Goal: Navigation & Orientation: Find specific page/section

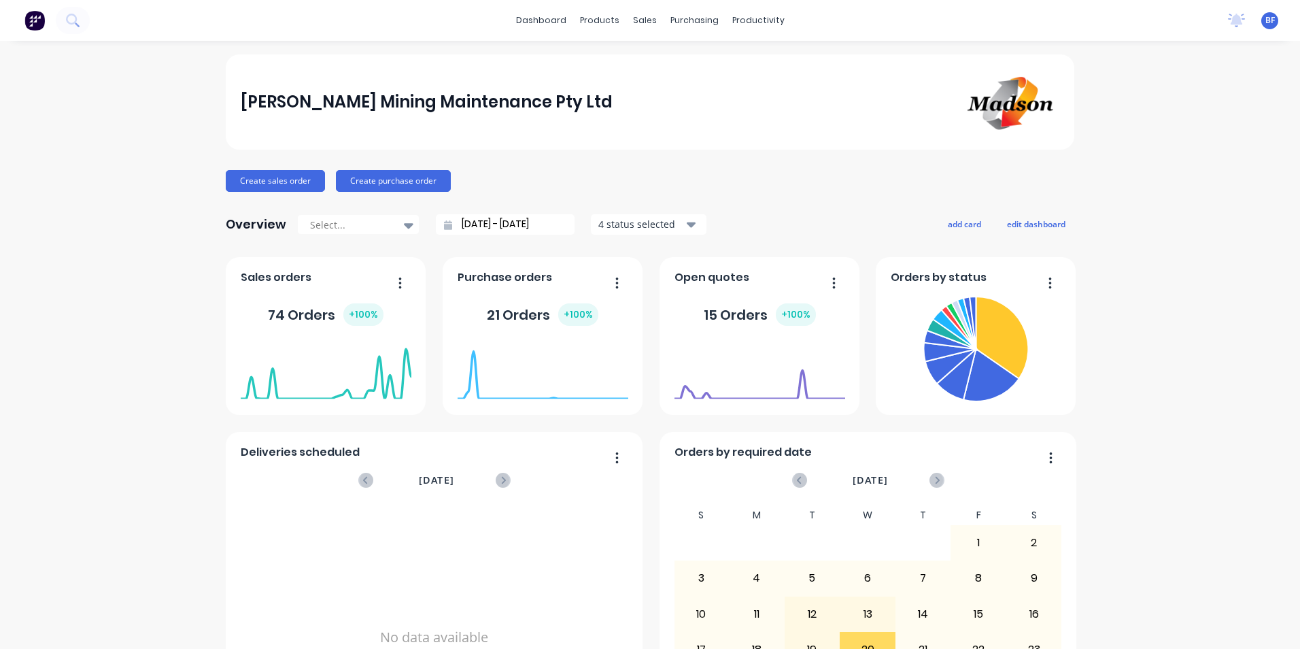
click at [1266, 18] on span "BF" at bounding box center [1271, 20] width 10 height 12
click at [1189, 282] on div "[PERSON_NAME] Mining Maintenance Pty Ltd Create sales order Create purchase ord…" at bounding box center [650, 409] width 1300 height 710
click at [392, 280] on button "button" at bounding box center [395, 283] width 29 height 21
click at [260, 267] on div "Sales orders Delete Duplicate Export to Excel Format Export to CSV Format 74 Or…" at bounding box center [326, 336] width 200 height 158
click at [283, 309] on div "74 Orders + 100 %" at bounding box center [326, 314] width 116 height 22
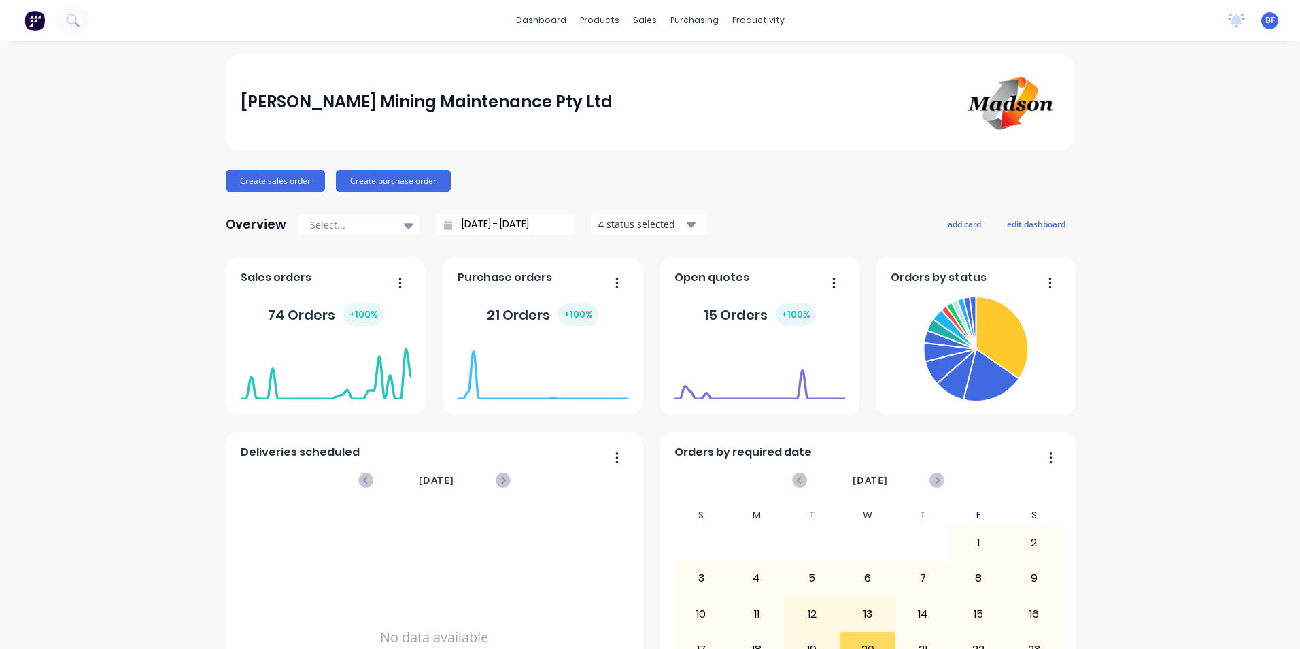
click at [311, 322] on div "74 Orders + 100 %" at bounding box center [326, 314] width 116 height 22
click at [603, 21] on div "products" at bounding box center [599, 20] width 53 height 20
click at [668, 67] on div "Sales Orders" at bounding box center [690, 65] width 56 height 12
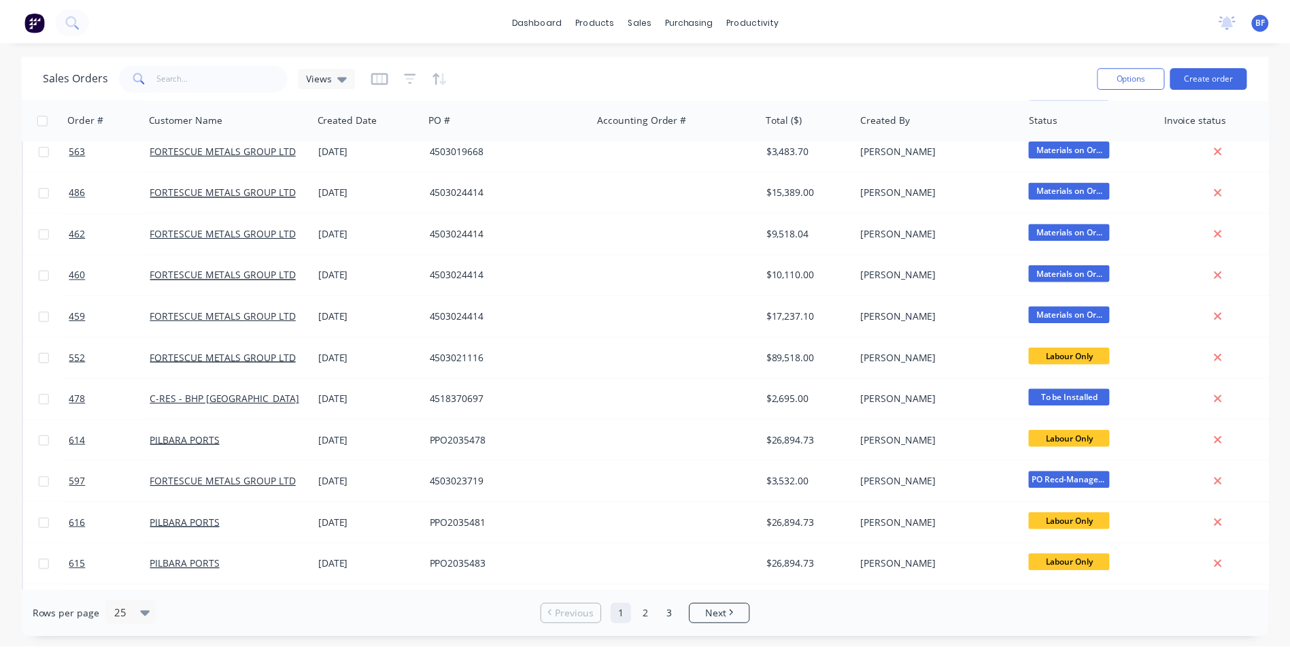
scroll to position [408, 0]
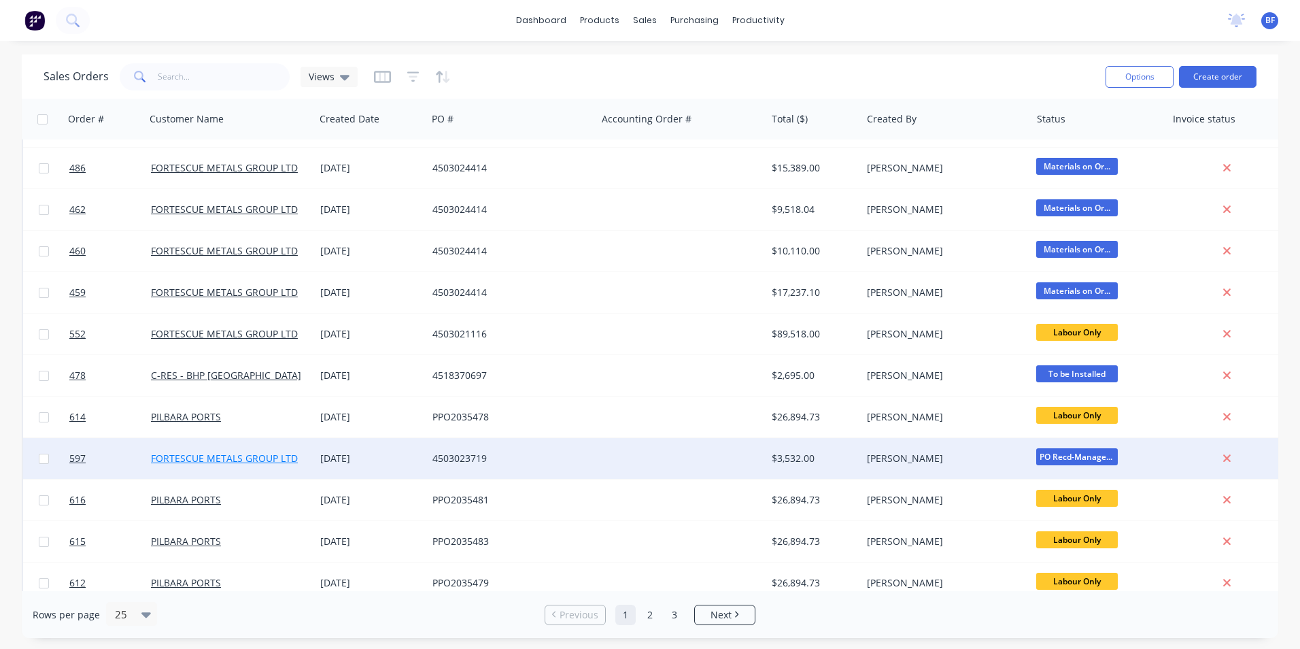
click at [216, 458] on link "FORTESCUE METALS GROUP LTD" at bounding box center [224, 458] width 147 height 13
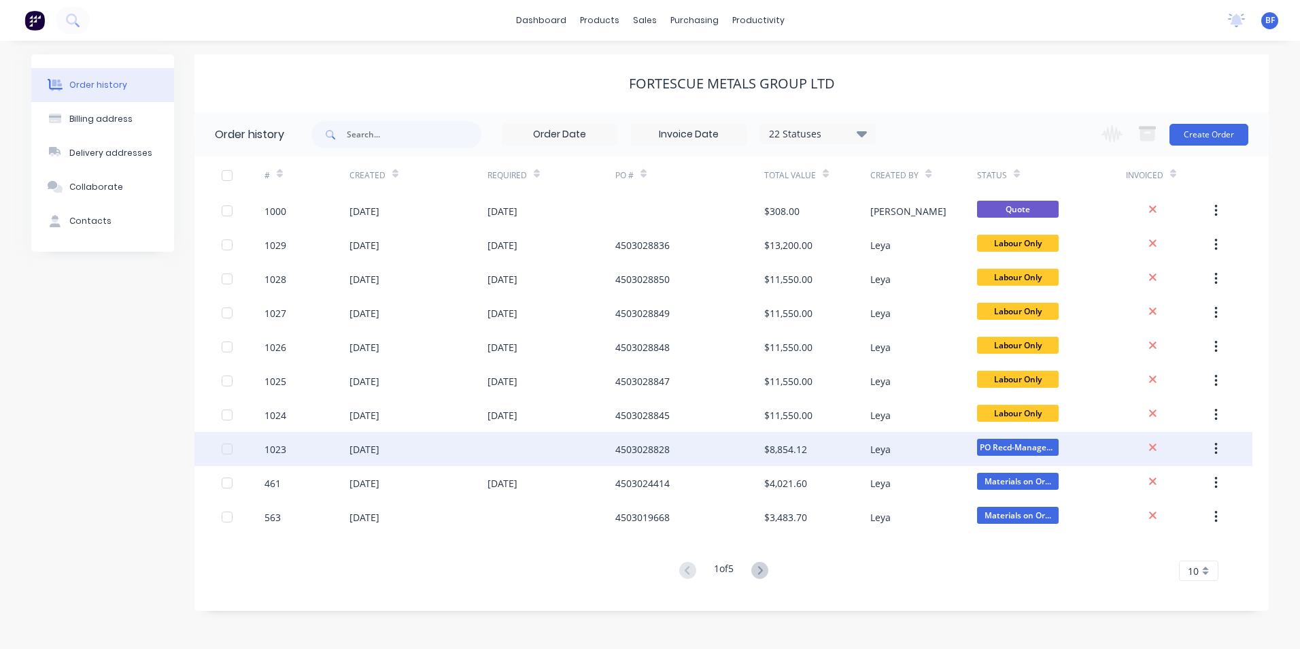
click at [280, 449] on div "1023" at bounding box center [276, 449] width 22 height 14
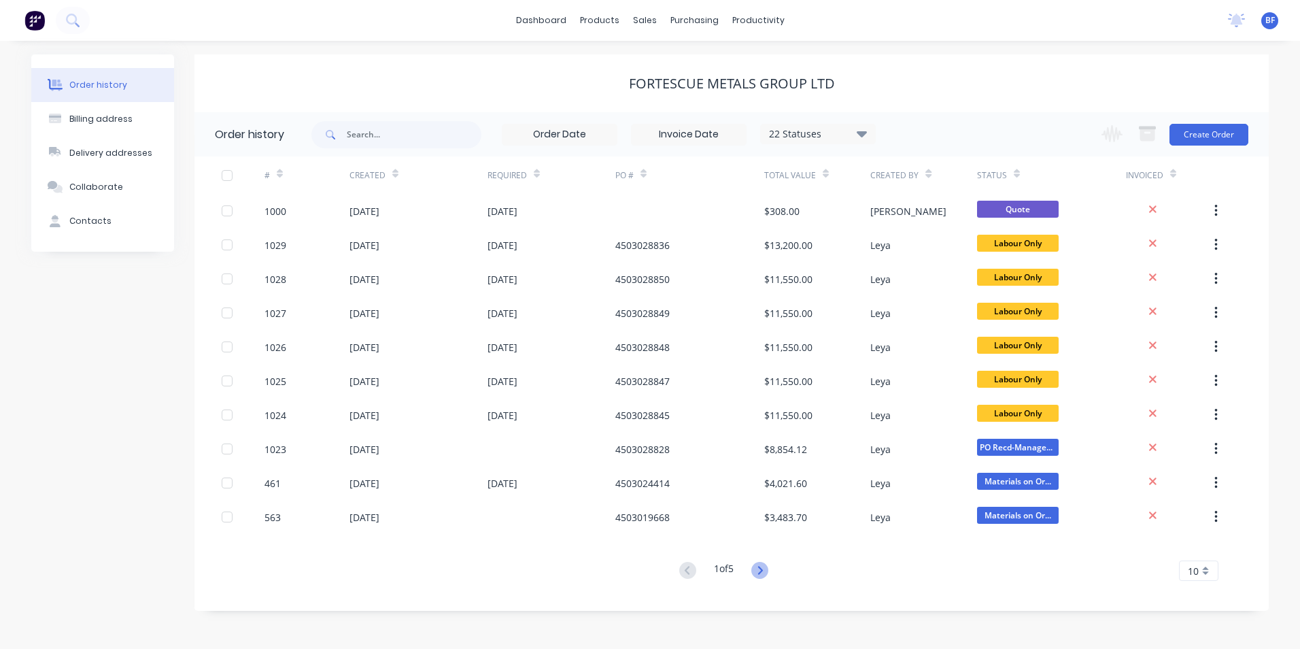
click at [758, 566] on icon at bounding box center [760, 570] width 17 height 17
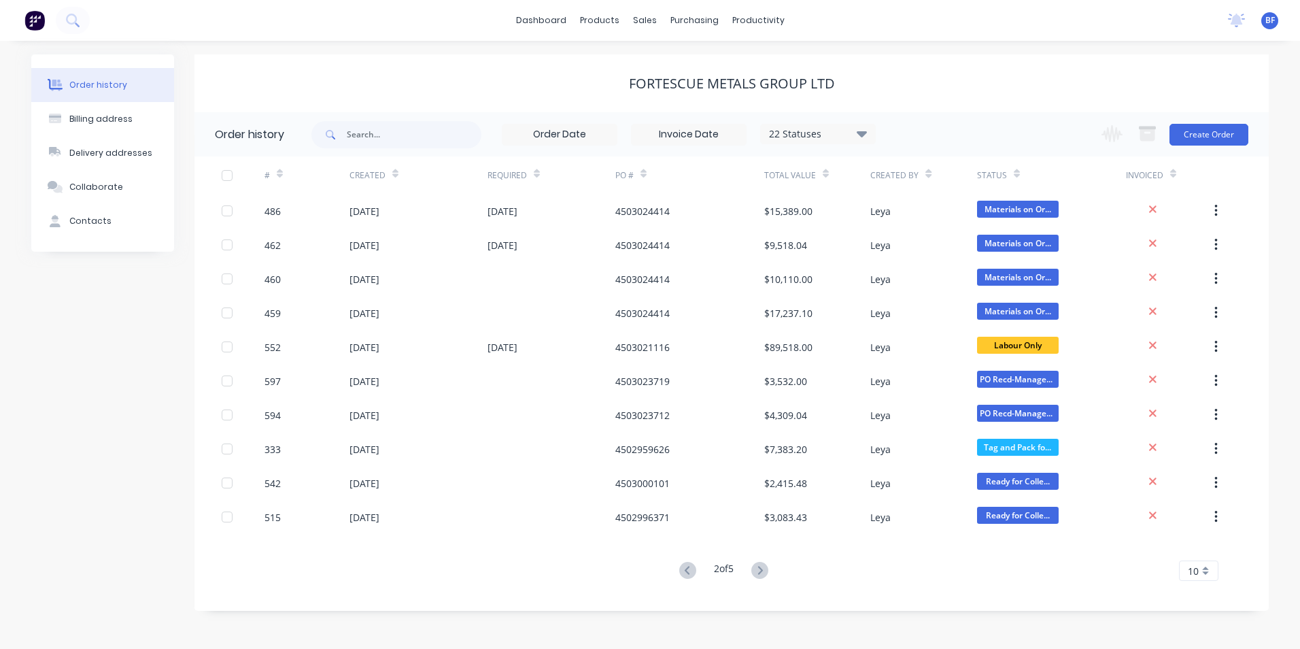
click at [758, 566] on icon at bounding box center [760, 570] width 17 height 17
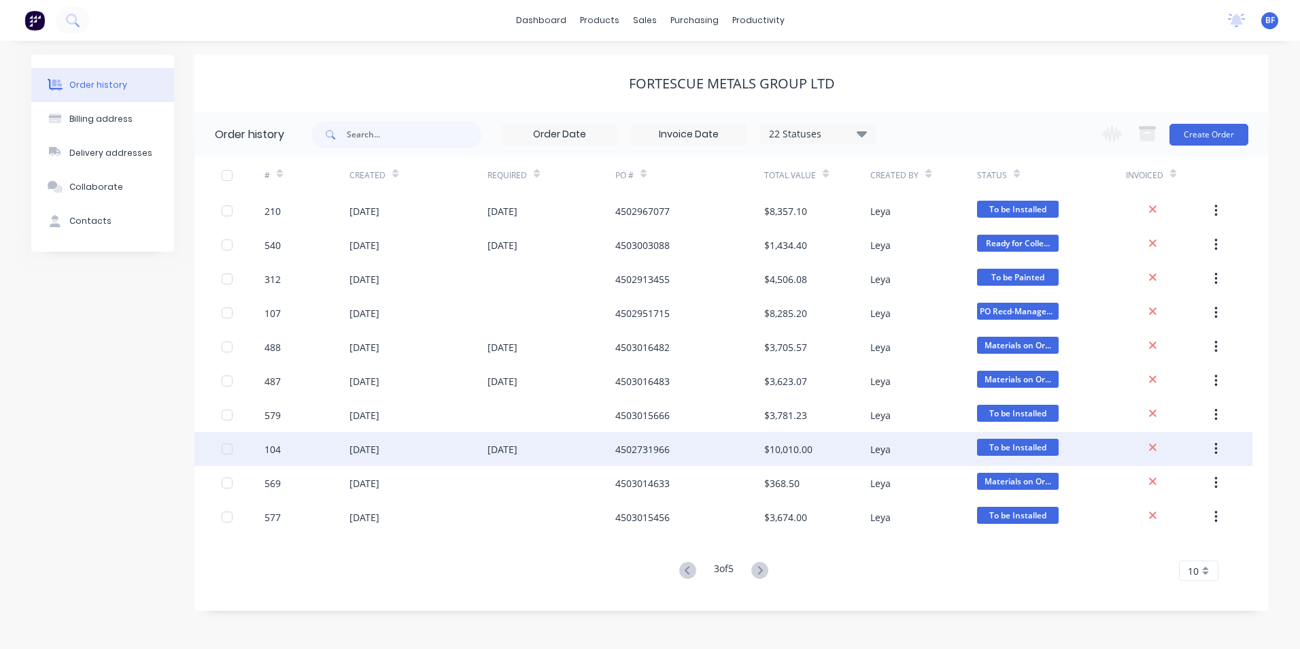
click at [501, 446] on div "[DATE]" at bounding box center [503, 449] width 30 height 14
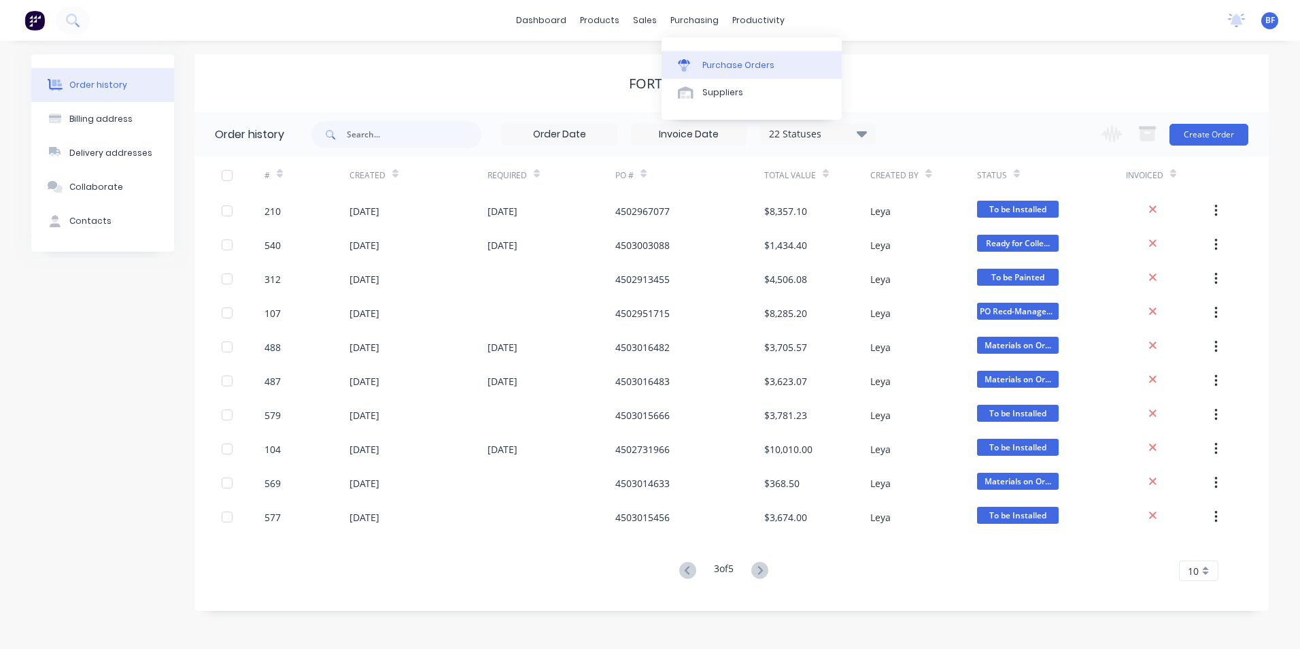
click at [716, 66] on div "Purchase Orders" at bounding box center [739, 65] width 72 height 12
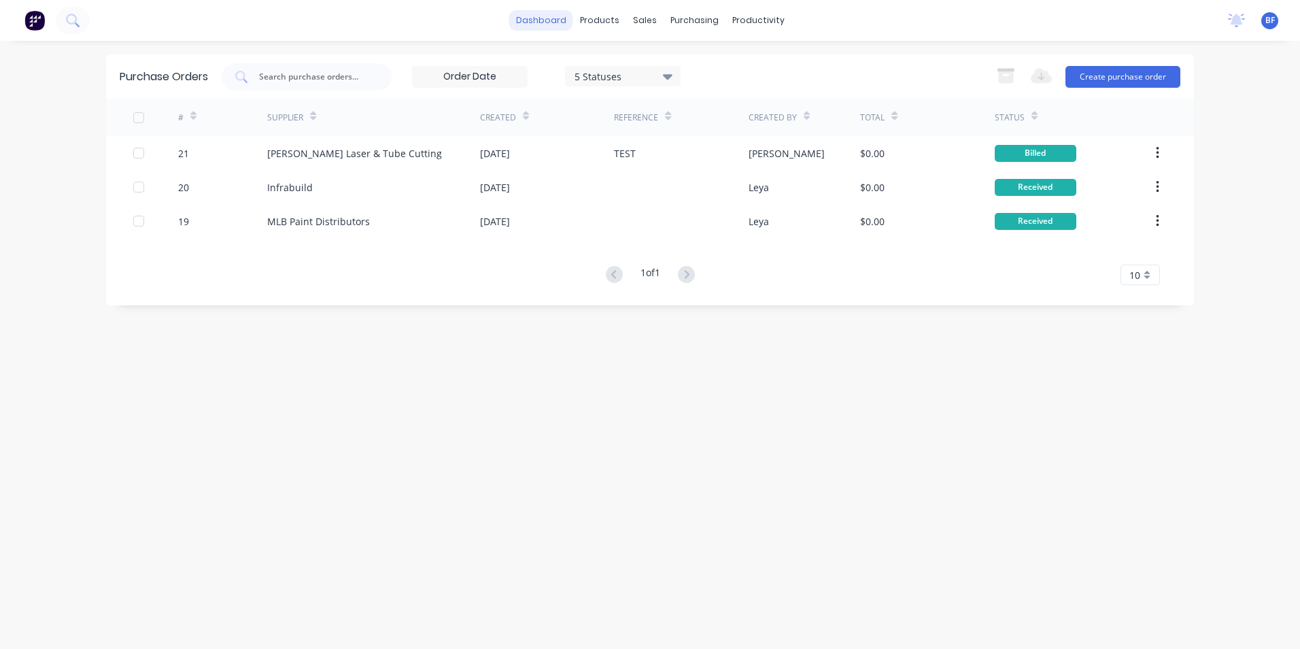
click at [544, 18] on link "dashboard" at bounding box center [541, 20] width 64 height 20
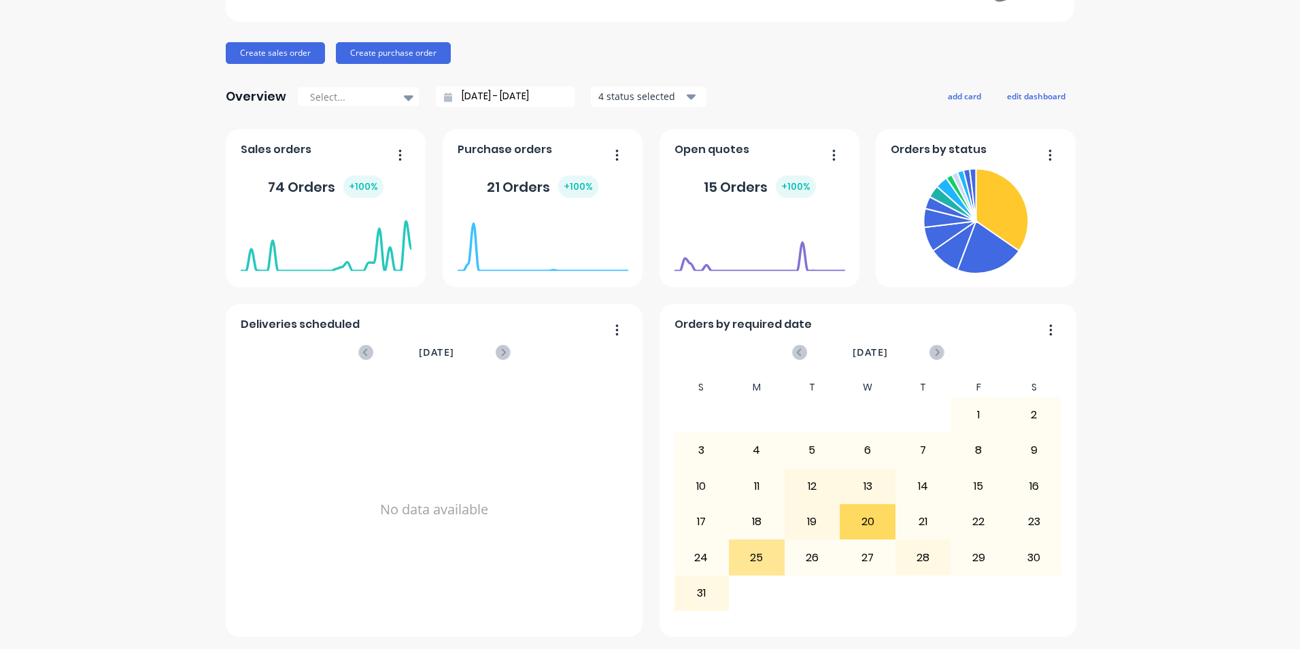
scroll to position [129, 0]
